Goal: Information Seeking & Learning: Learn about a topic

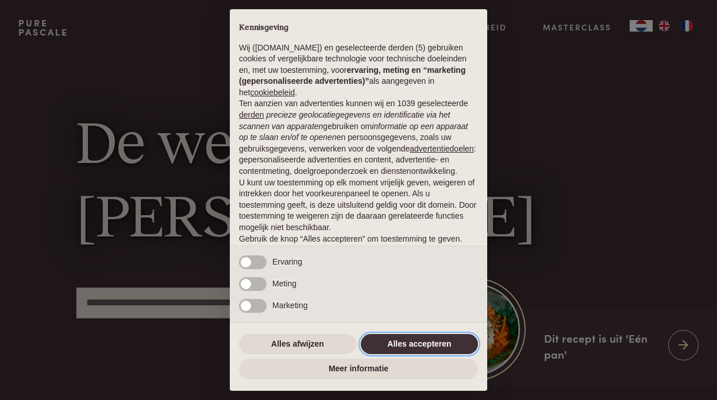
click at [420, 341] on button "Alles accepteren" at bounding box center [419, 344] width 117 height 21
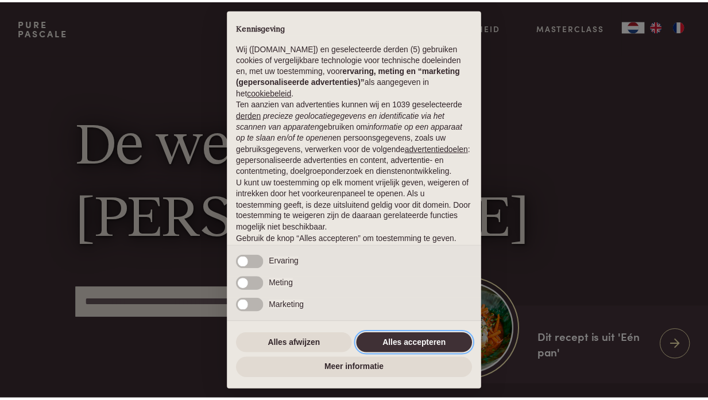
scroll to position [61, 0]
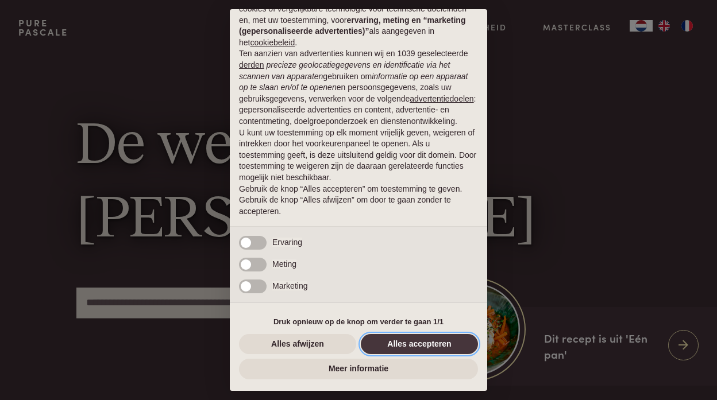
click at [421, 340] on button "Alles accepteren" at bounding box center [419, 344] width 117 height 21
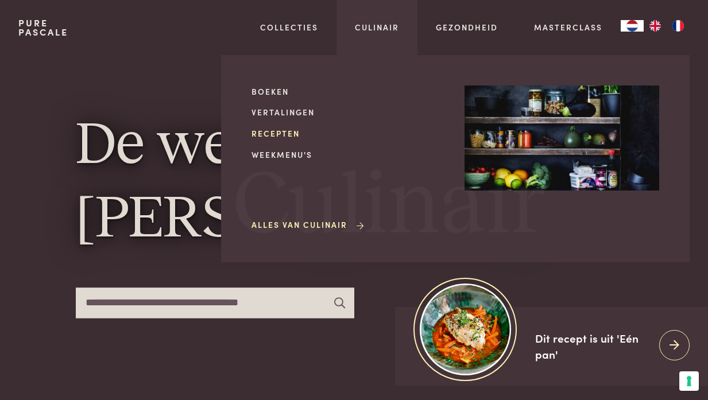
click at [283, 131] on link "Recepten" at bounding box center [349, 134] width 195 height 12
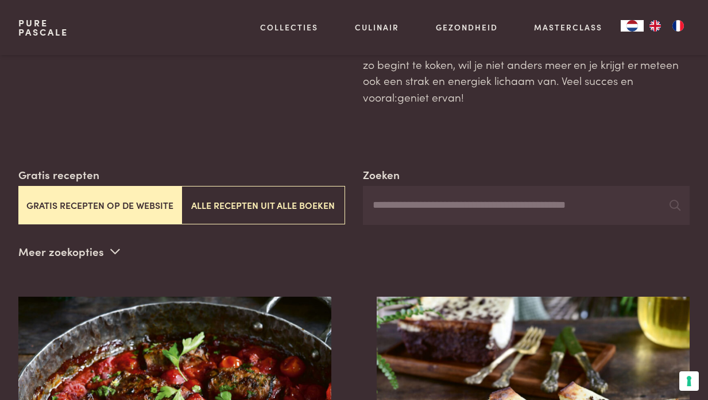
scroll to position [114, 0]
click at [101, 214] on button "Gratis recepten op de website" at bounding box center [99, 205] width 163 height 38
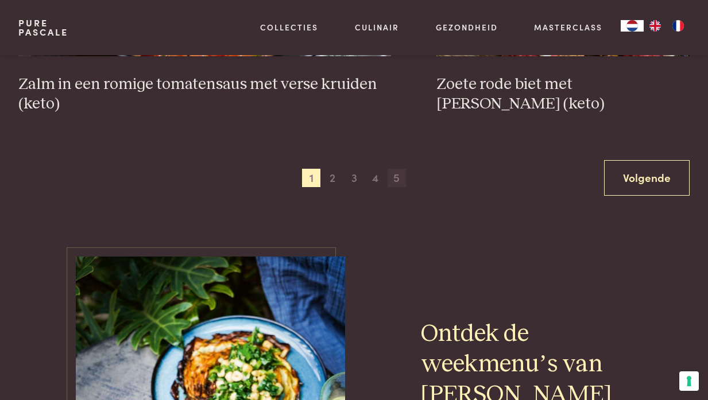
scroll to position [2174, 0]
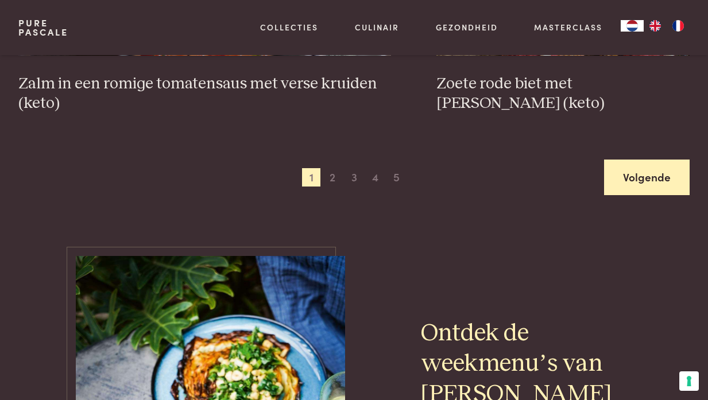
click at [633, 182] on link "Volgende" at bounding box center [647, 178] width 86 height 36
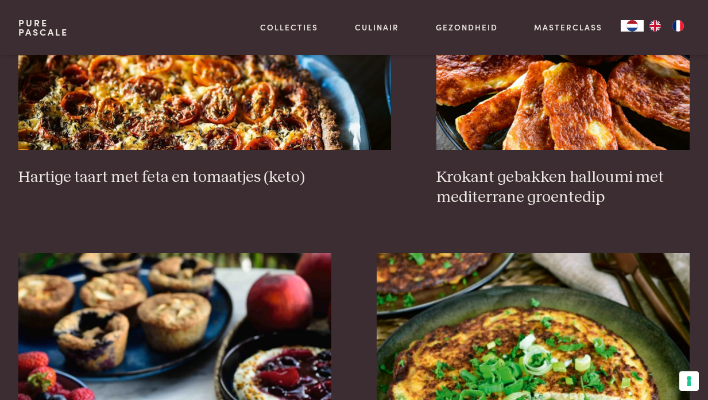
scroll to position [1138, 0]
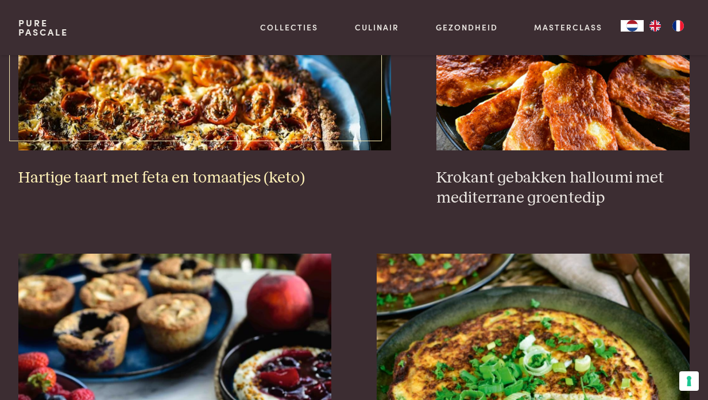
click at [172, 116] on img at bounding box center [204, 36] width 373 height 230
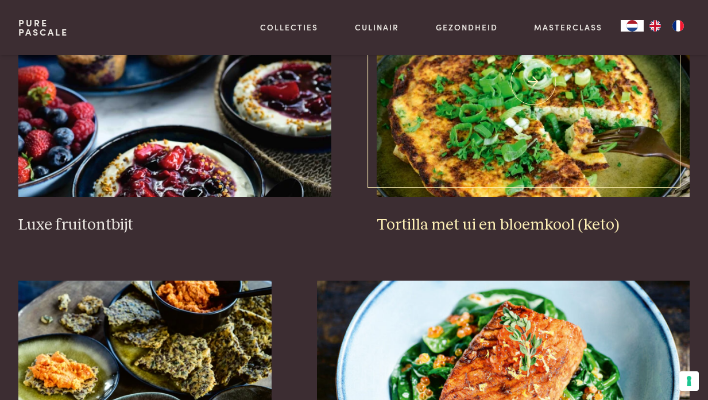
scroll to position [1425, 0]
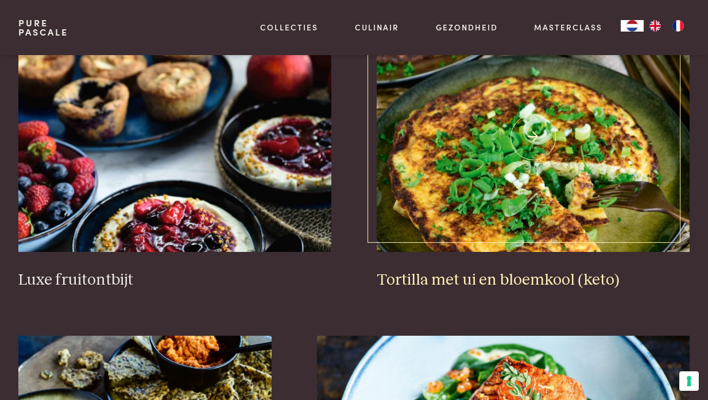
click at [513, 153] on img at bounding box center [533, 137] width 313 height 230
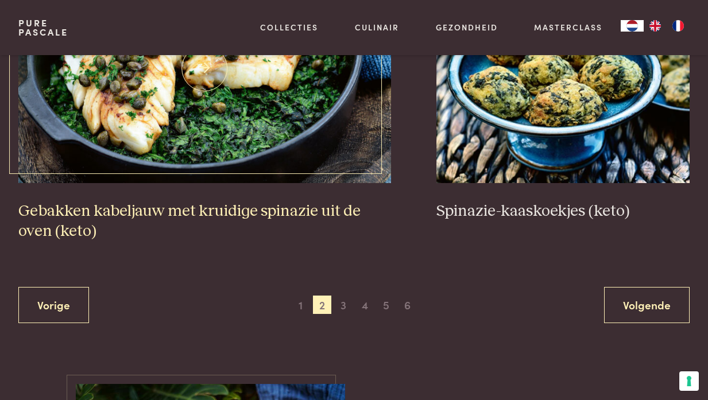
scroll to position [2066, 0]
click at [257, 93] on img at bounding box center [204, 68] width 373 height 230
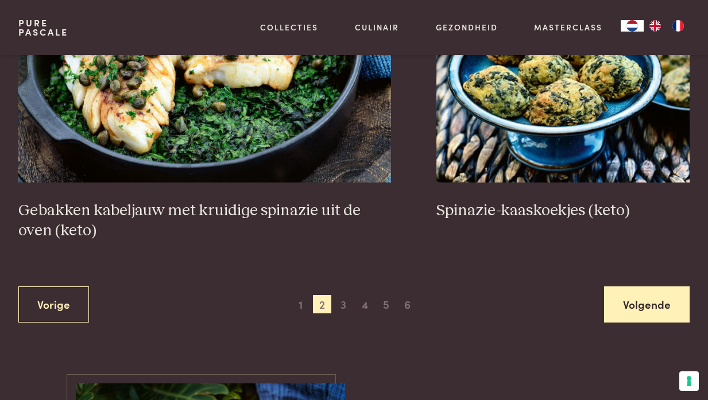
click at [675, 298] on link "Volgende" at bounding box center [647, 305] width 86 height 36
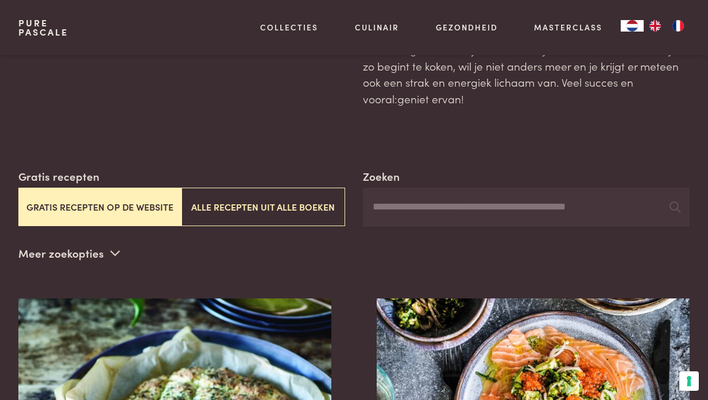
scroll to position [113, 0]
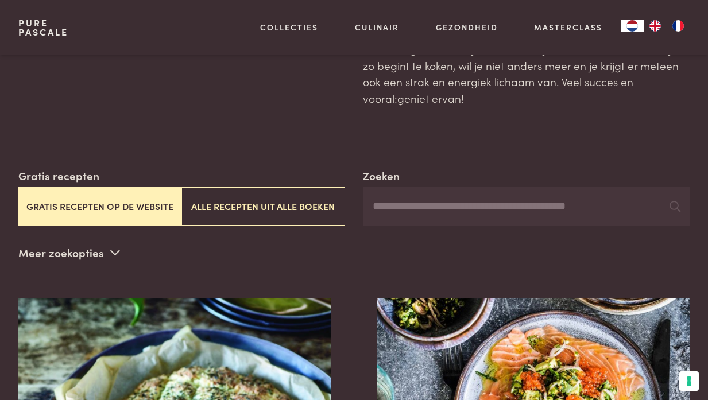
click at [111, 255] on icon at bounding box center [115, 252] width 10 height 11
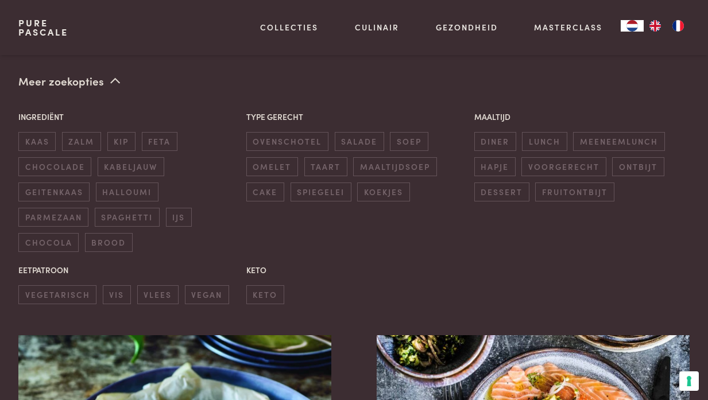
scroll to position [285, 0]
click at [509, 137] on span "diner" at bounding box center [496, 141] width 42 height 19
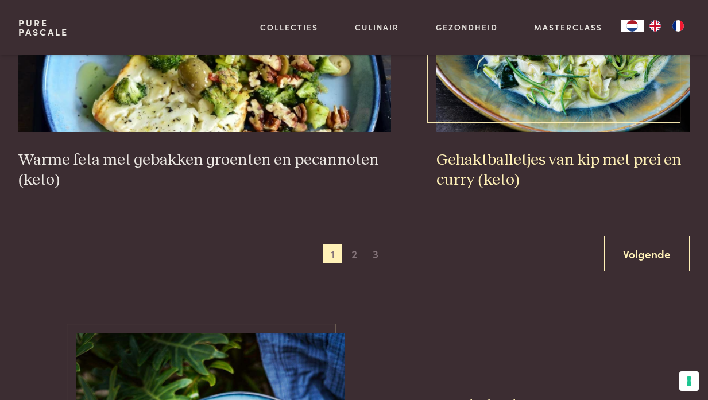
scroll to position [2406, 0]
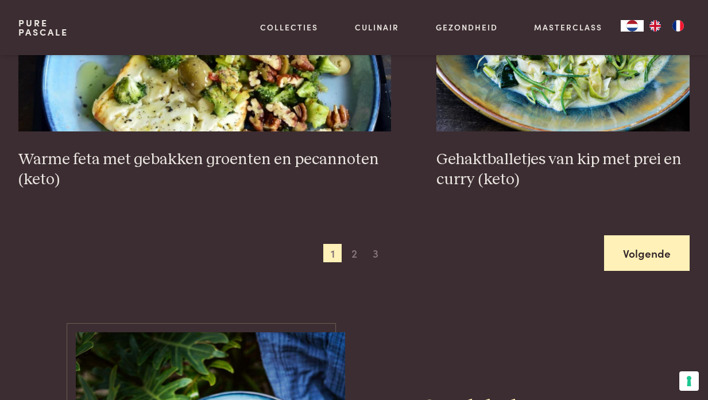
click at [637, 252] on link "Volgende" at bounding box center [647, 254] width 86 height 36
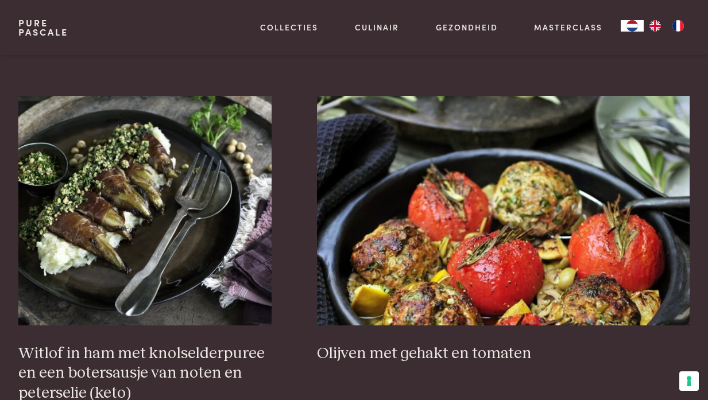
scroll to position [1821, 0]
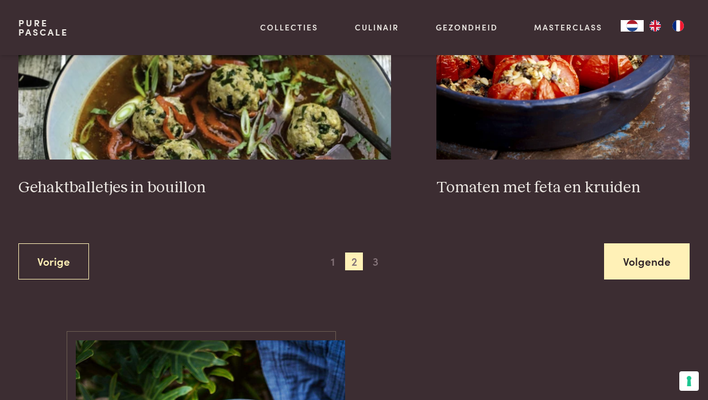
click at [664, 245] on link "Volgende" at bounding box center [647, 262] width 86 height 36
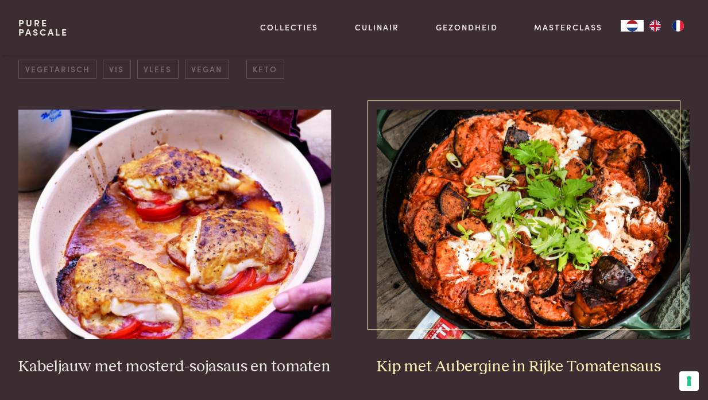
scroll to position [510, 0]
click at [484, 253] on img at bounding box center [533, 225] width 313 height 230
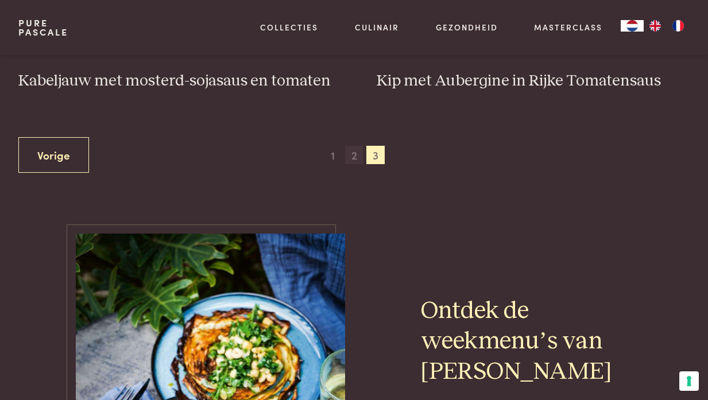
click at [355, 154] on span "2" at bounding box center [354, 155] width 18 height 18
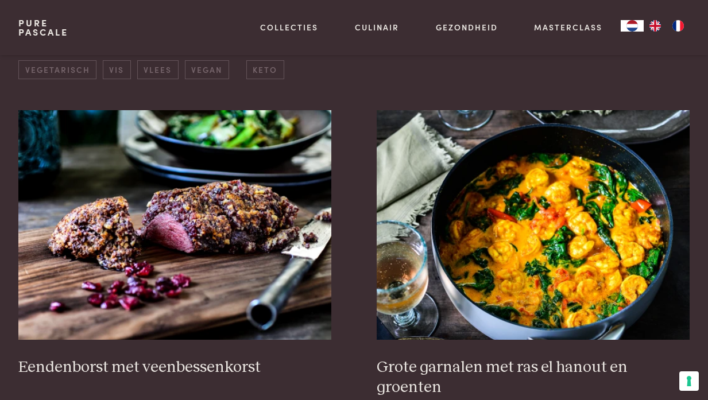
scroll to position [510, 0]
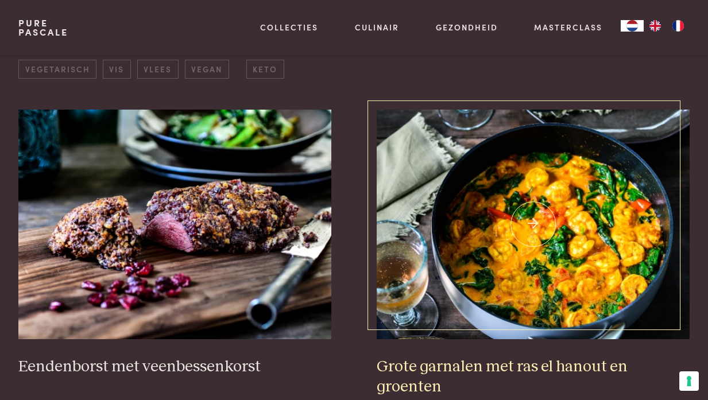
click at [553, 245] on img at bounding box center [533, 225] width 313 height 230
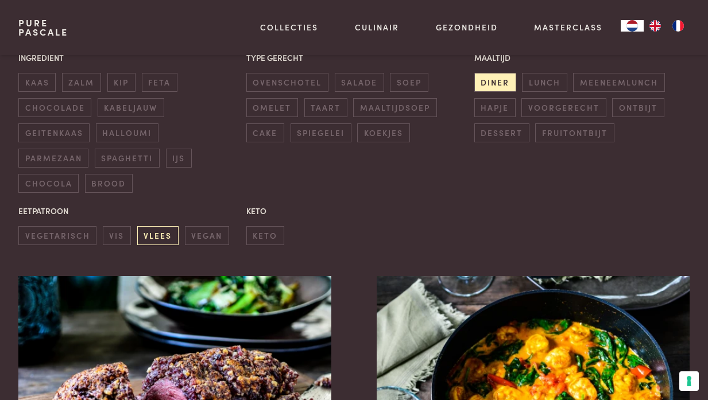
scroll to position [344, 0]
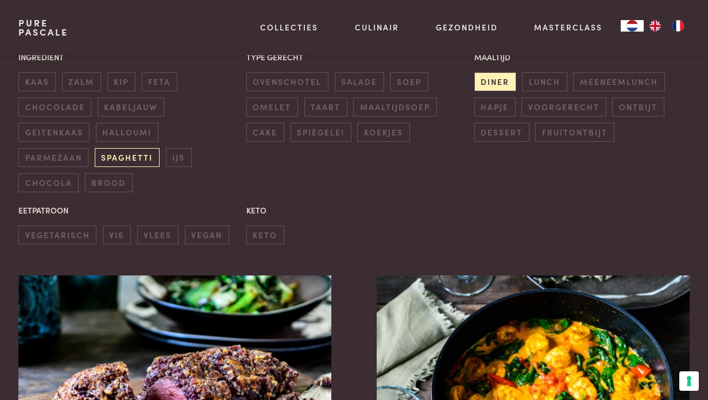
click at [135, 157] on span "spaghetti" at bounding box center [127, 157] width 65 height 19
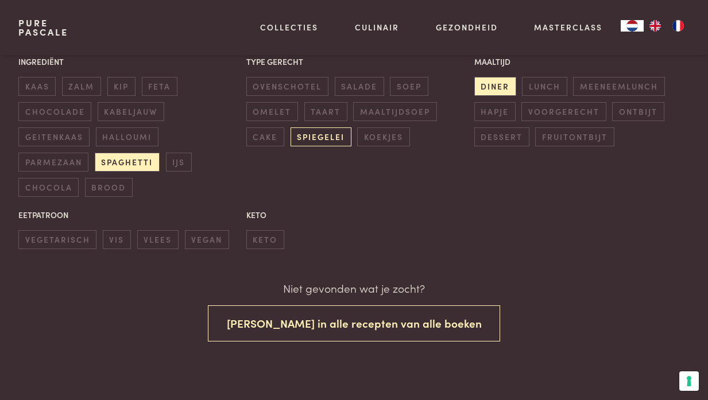
scroll to position [338, 0]
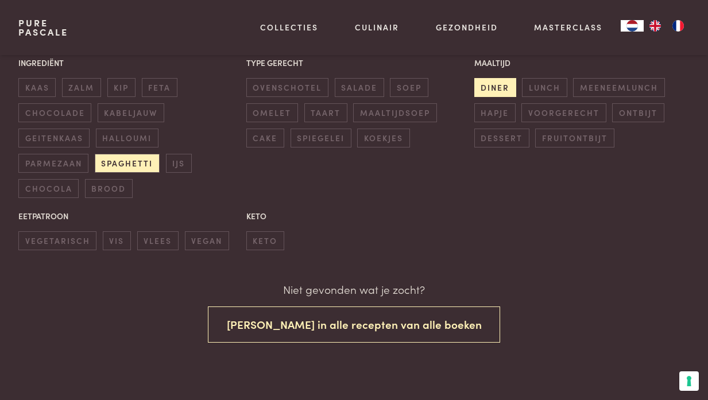
click at [506, 84] on span "diner" at bounding box center [496, 87] width 42 height 19
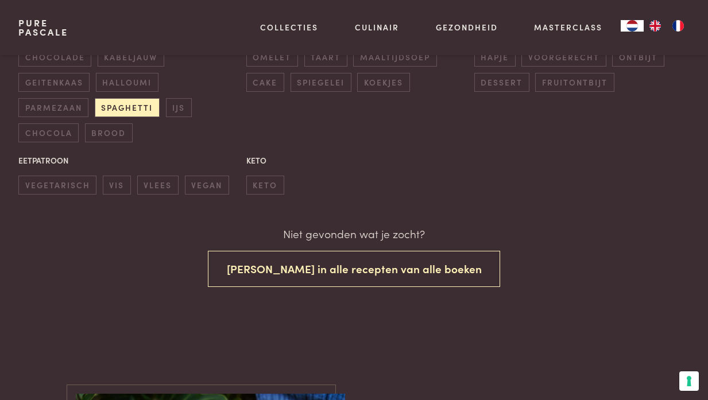
scroll to position [394, 0]
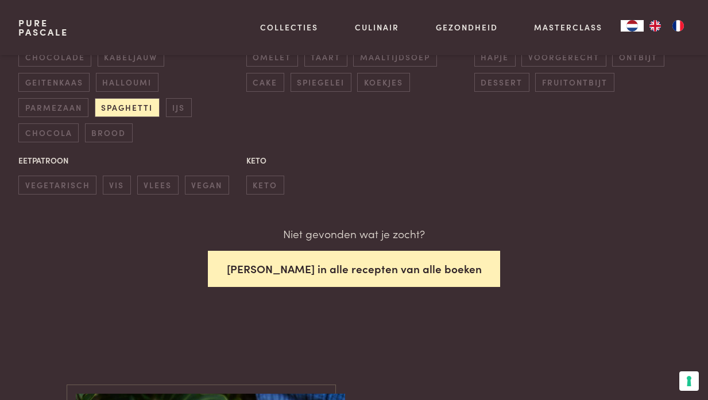
click at [325, 268] on button "Zoek in alle recepten van alle boeken" at bounding box center [354, 269] width 293 height 36
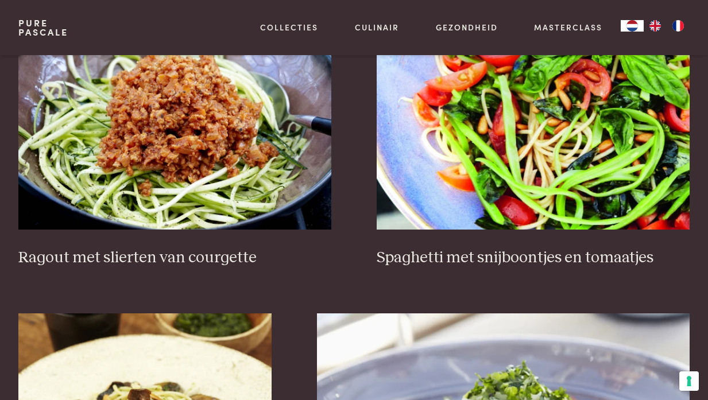
scroll to position [1601, 0]
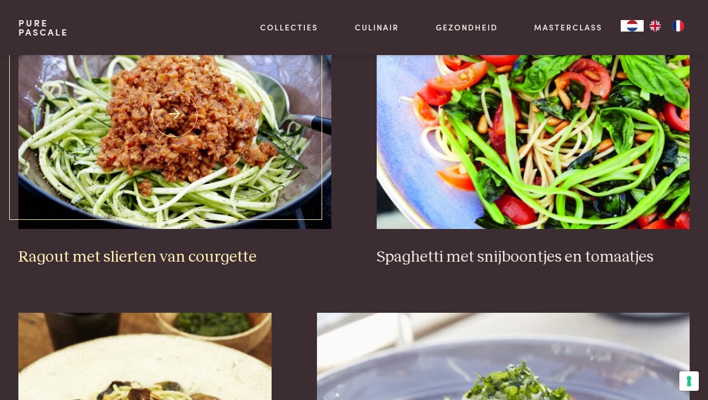
click at [170, 175] on img at bounding box center [174, 114] width 313 height 230
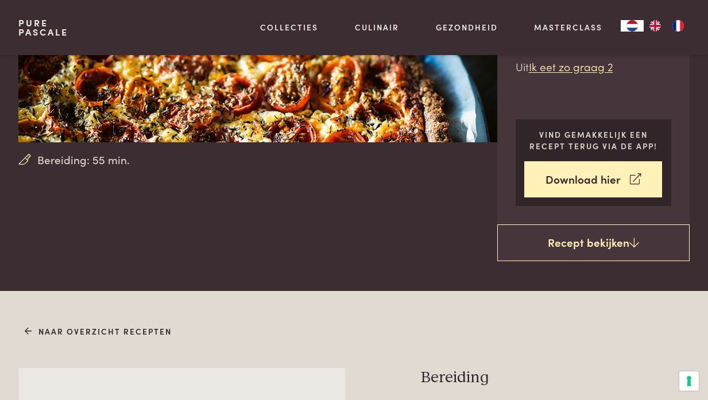
scroll to position [213, 0]
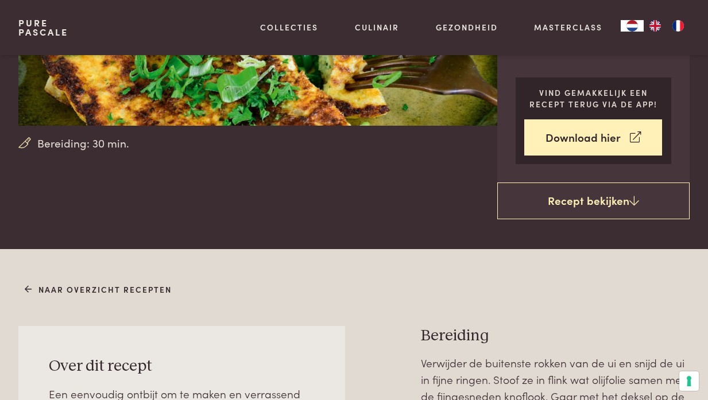
scroll to position [229, 0]
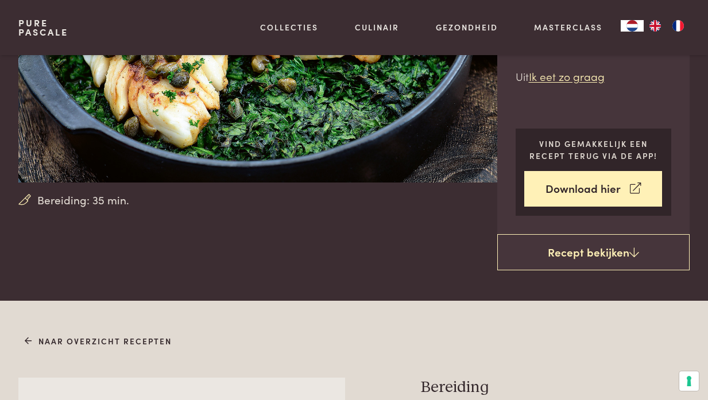
scroll to position [172, 0]
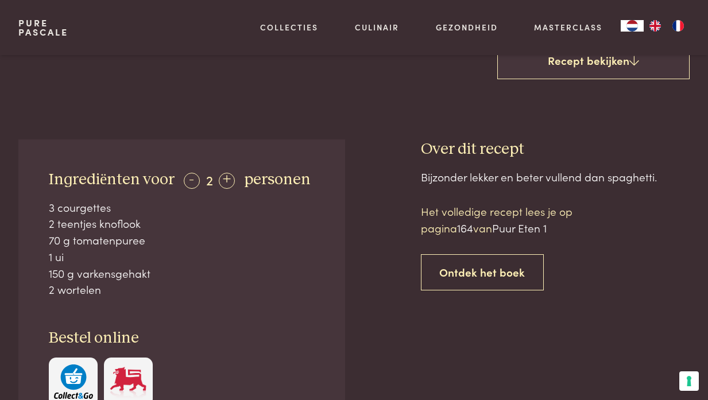
scroll to position [344, 0]
click at [226, 183] on div "+" at bounding box center [227, 180] width 16 height 16
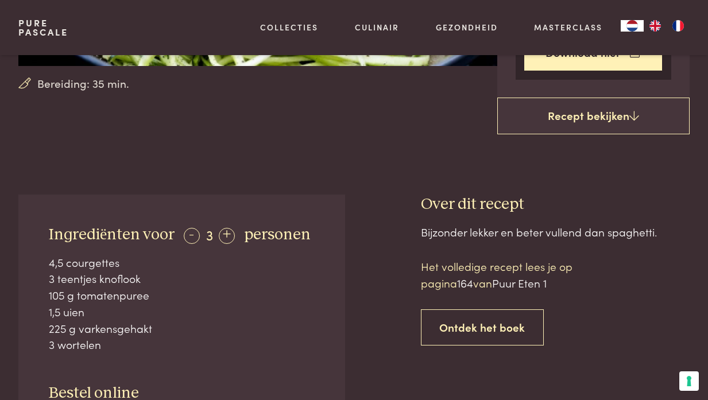
scroll to position [288, 0]
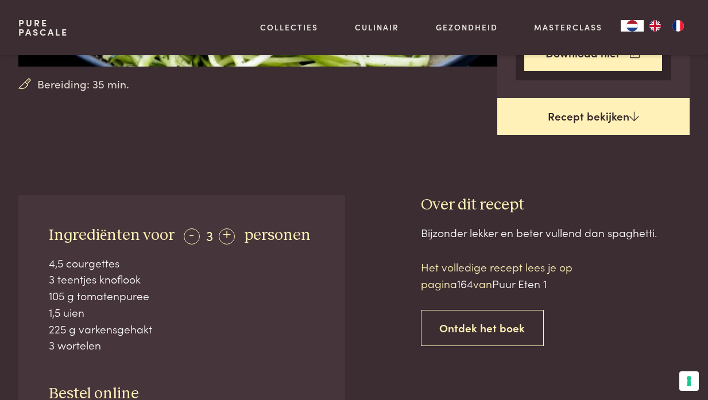
click at [632, 112] on icon at bounding box center [635, 116] width 10 height 11
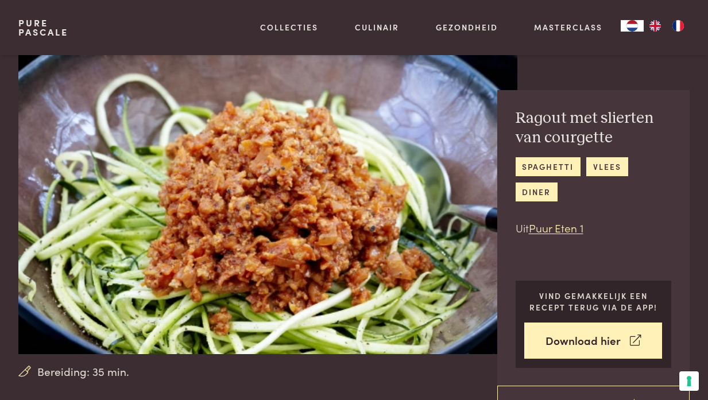
scroll to position [483, 0]
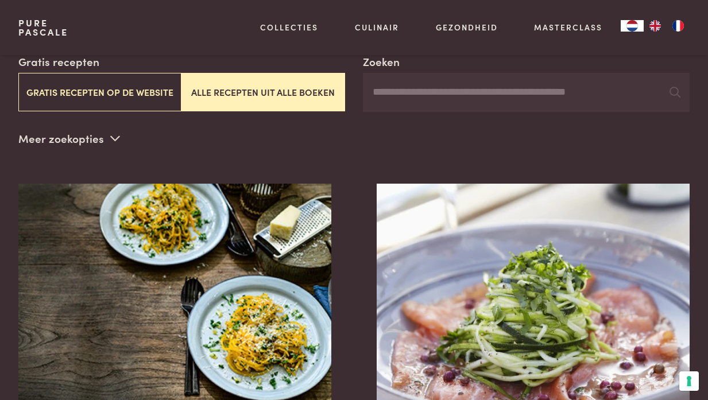
scroll to position [228, 0]
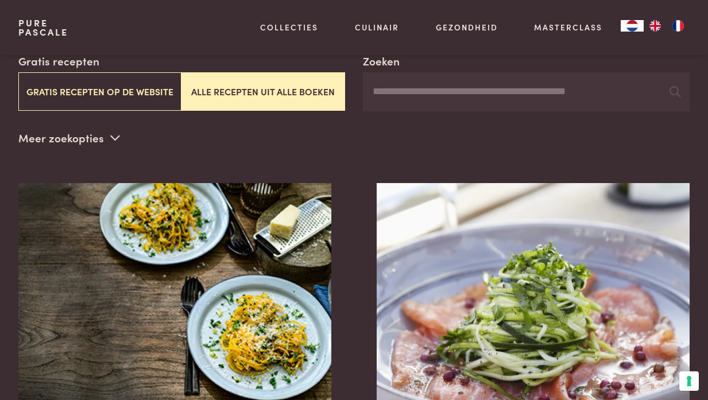
click at [110, 138] on icon at bounding box center [115, 137] width 10 height 11
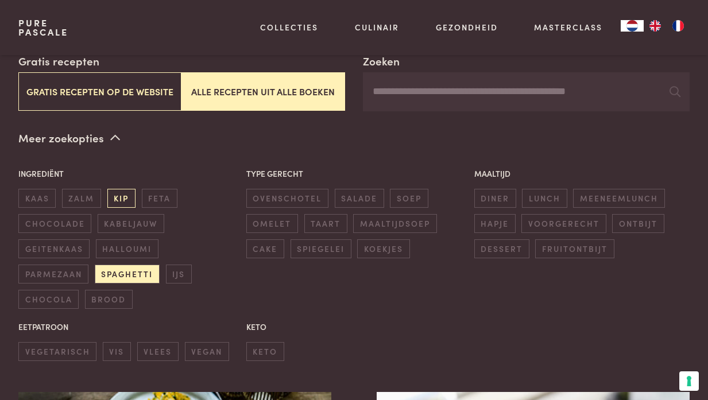
click at [129, 198] on span "kip" at bounding box center [121, 198] width 28 height 19
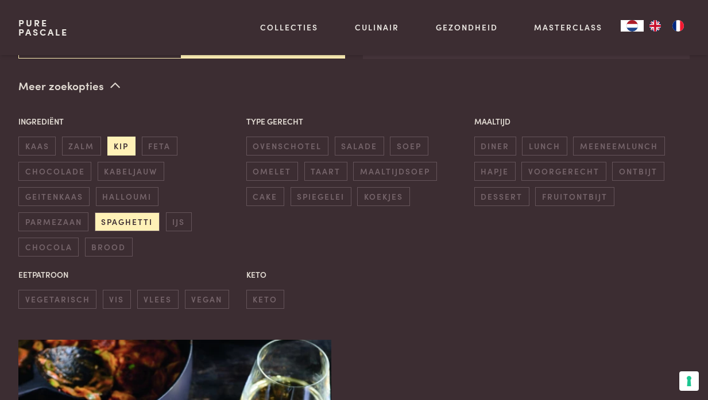
scroll to position [280, 0]
click at [129, 217] on span "spaghetti" at bounding box center [127, 221] width 65 height 19
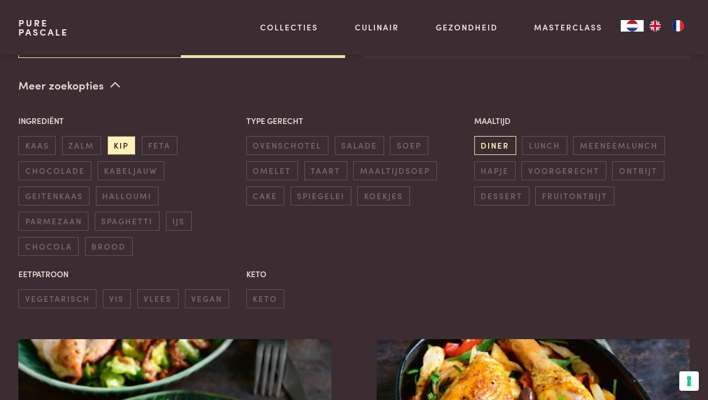
click at [493, 138] on span "diner" at bounding box center [496, 145] width 42 height 19
click at [279, 138] on span "ovenschotel" at bounding box center [288, 145] width 82 height 19
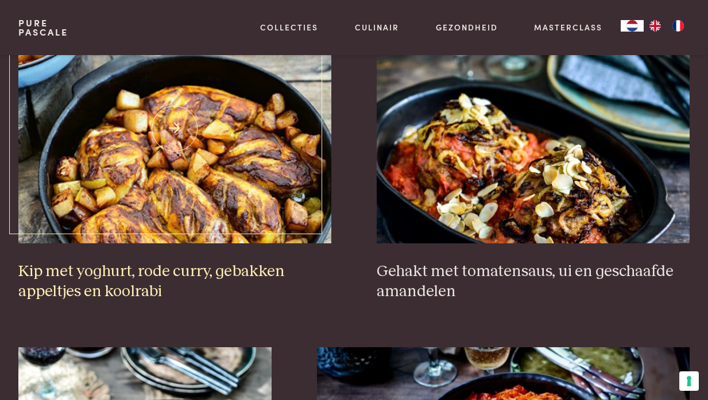
scroll to position [1607, 0]
click at [190, 212] on img at bounding box center [174, 129] width 313 height 230
click at [144, 286] on h3 "Kip met yoghurt, rode curry, gebakken appeltjes en koolrabi" at bounding box center [174, 282] width 313 height 40
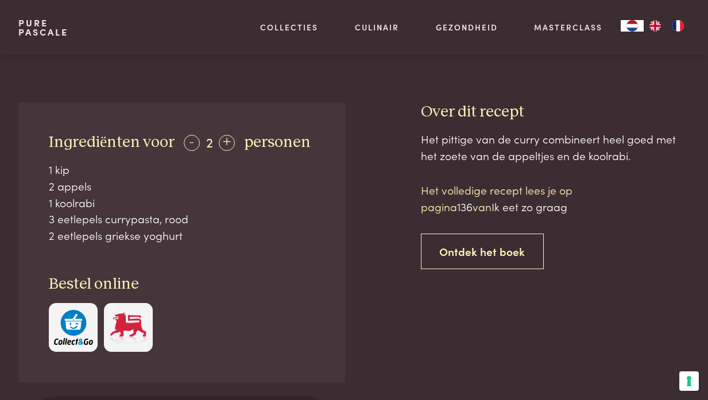
scroll to position [402, 0]
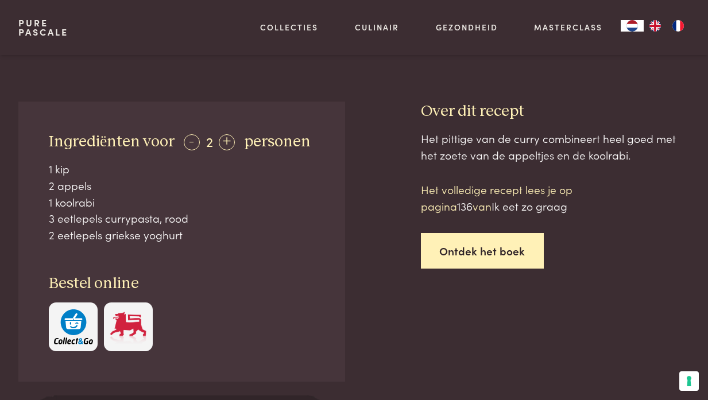
click at [487, 245] on link "Ontdek het boek" at bounding box center [483, 251] width 124 height 36
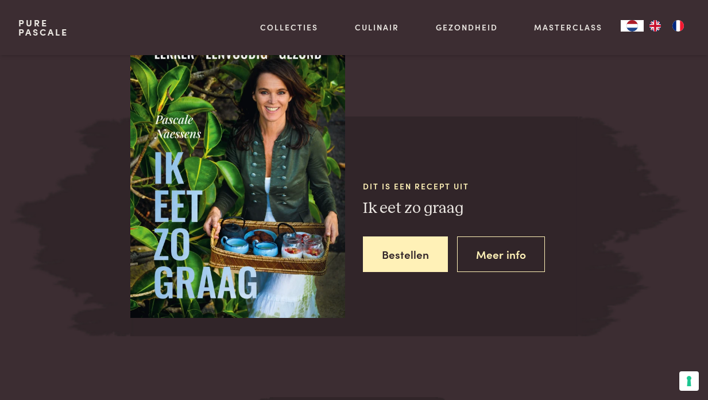
scroll to position [984, 0]
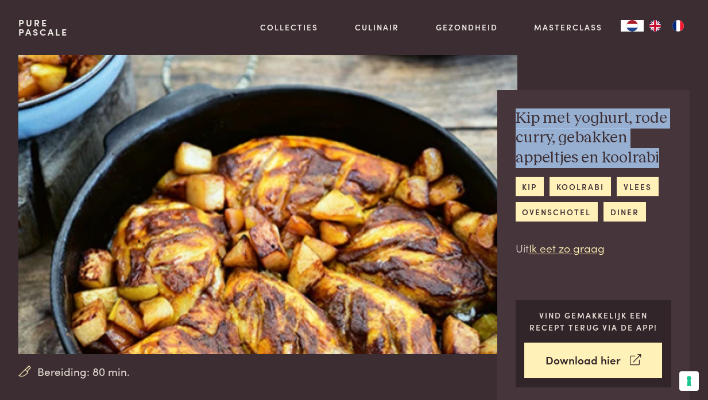
drag, startPoint x: 512, startPoint y: 112, endPoint x: 672, endPoint y: 160, distance: 167.4
click at [672, 160] on div "Kip met yoghurt, rode curry, gebakken appeltjes en koolrabi kip koolrabi vlees …" at bounding box center [594, 248] width 193 height 316
copy h2 "Kip met yoghurt, rode curry, gebakken appeltjes en koolrabi"
